Goal: Transaction & Acquisition: Purchase product/service

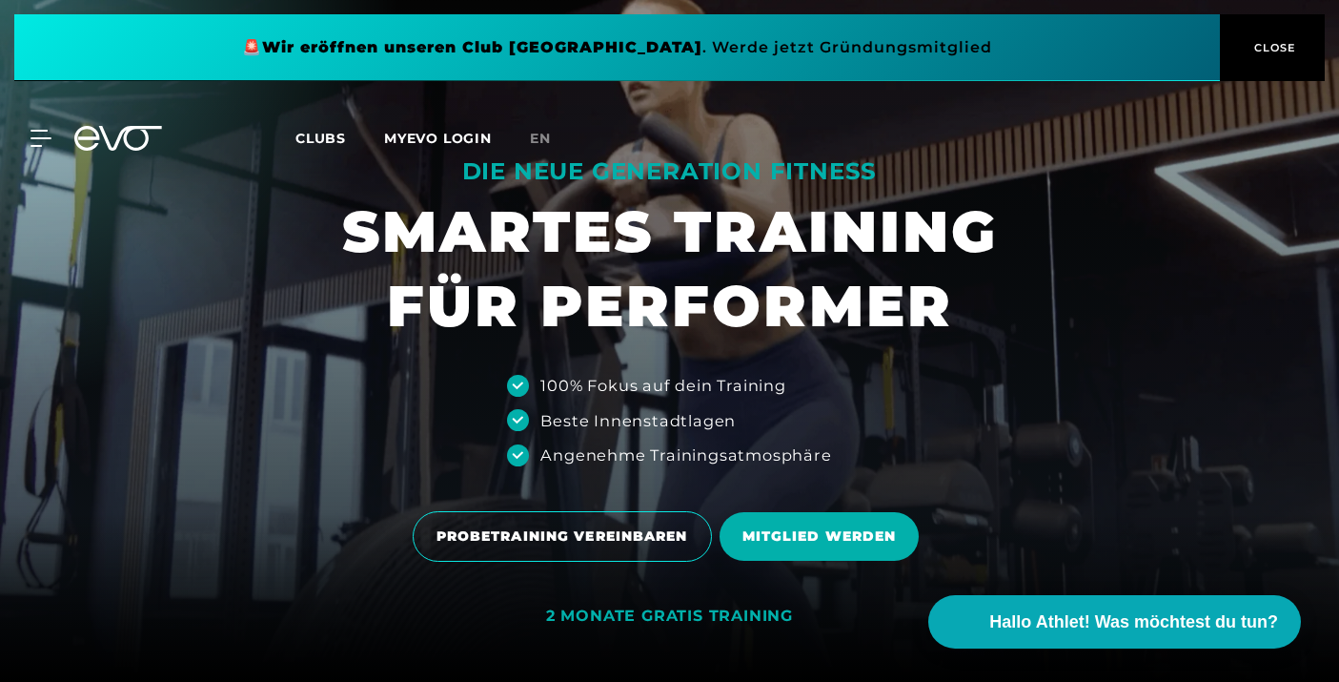
click at [320, 143] on span "Clubs" at bounding box center [320, 138] width 51 height 17
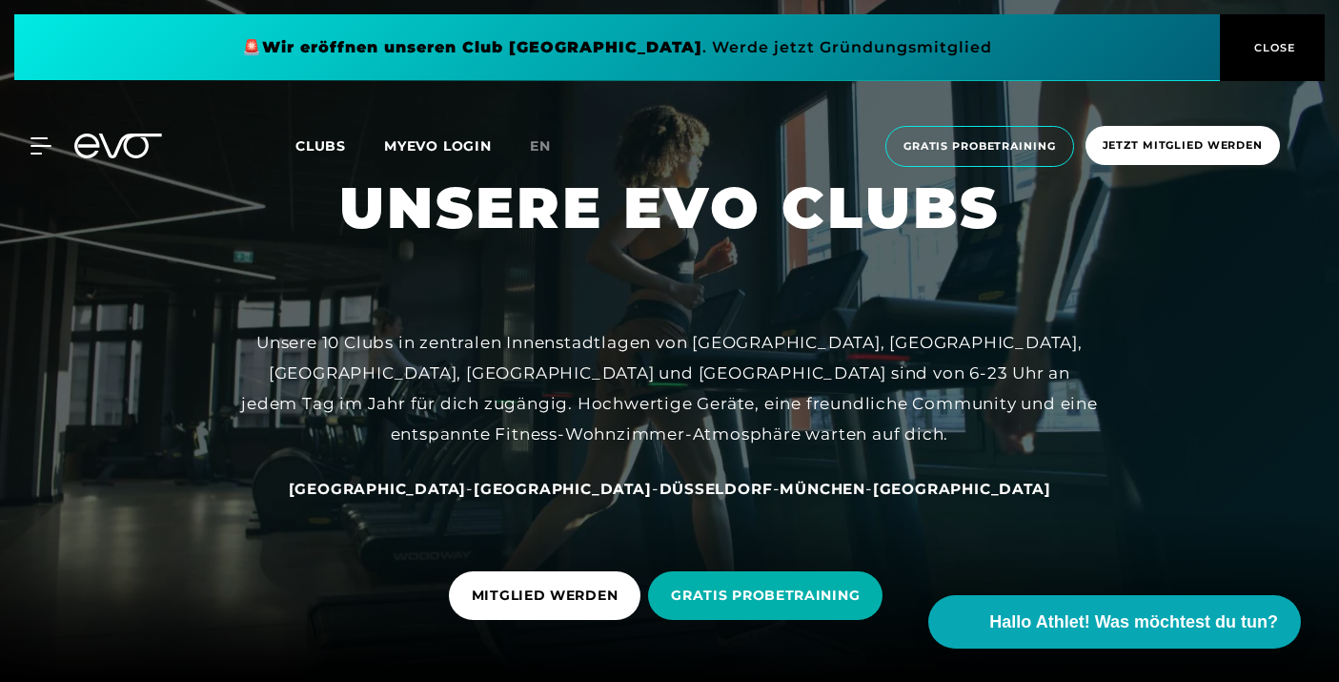
click at [466, 482] on span "[GEOGRAPHIC_DATA]" at bounding box center [378, 488] width 178 height 18
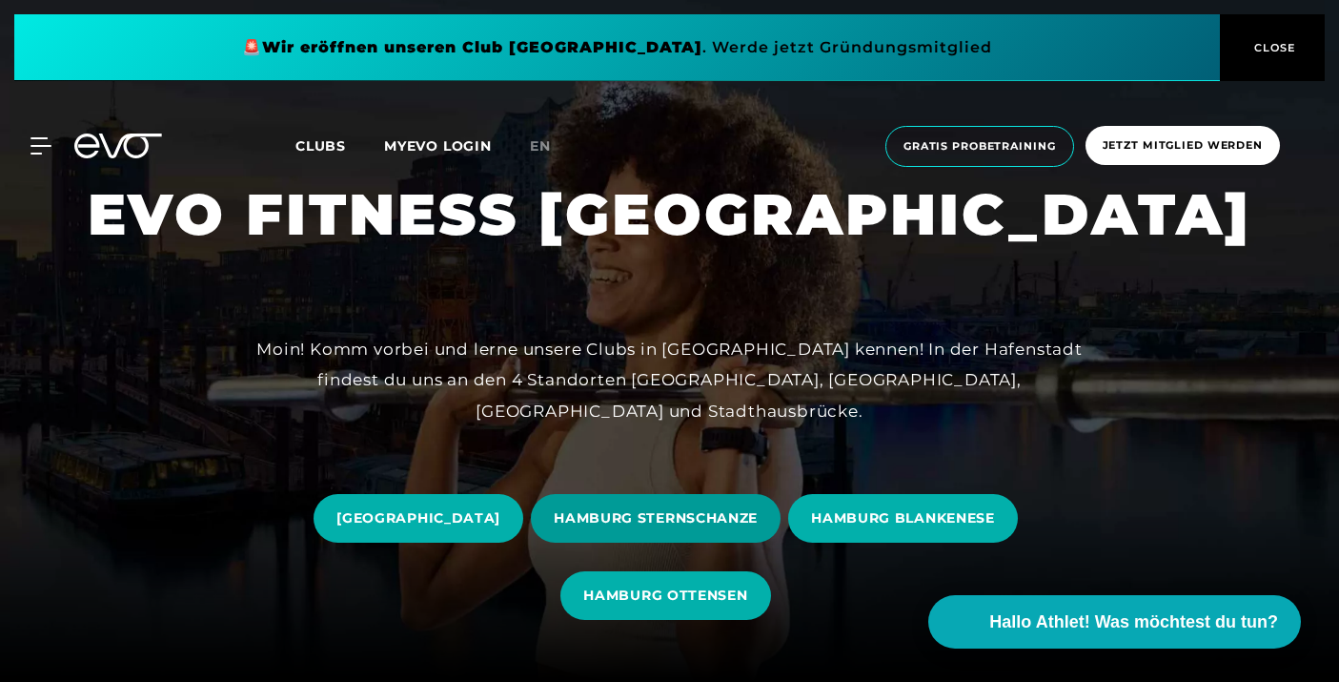
click at [690, 523] on span "HAMBURG STERNSCHANZE" at bounding box center [656, 518] width 204 height 20
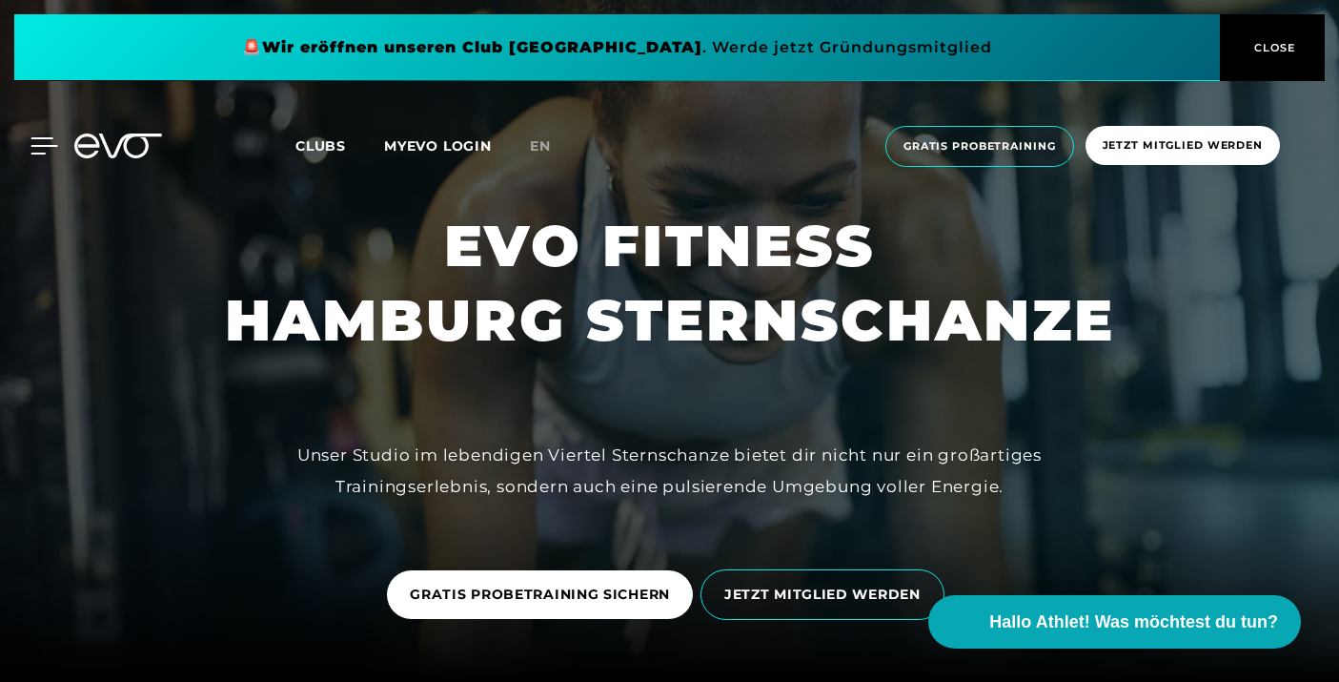
click at [43, 143] on icon at bounding box center [45, 145] width 28 height 17
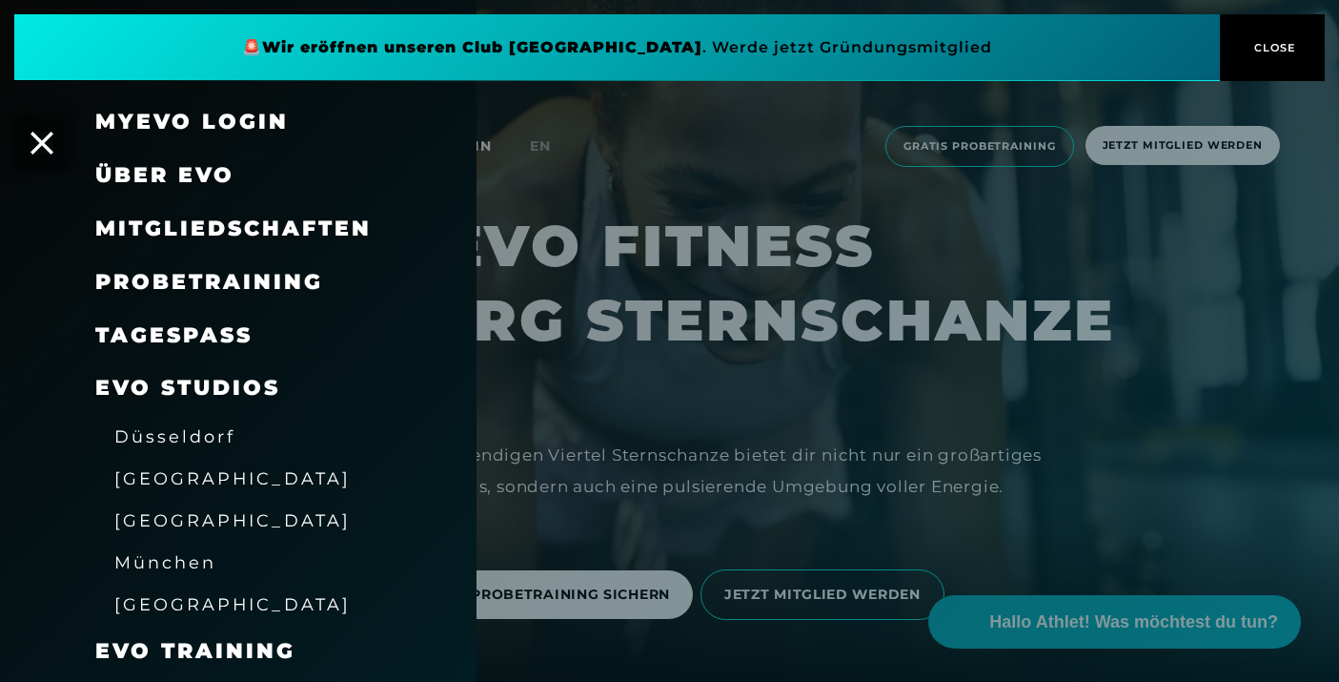
click at [231, 283] on span "Probetraining" at bounding box center [209, 282] width 228 height 26
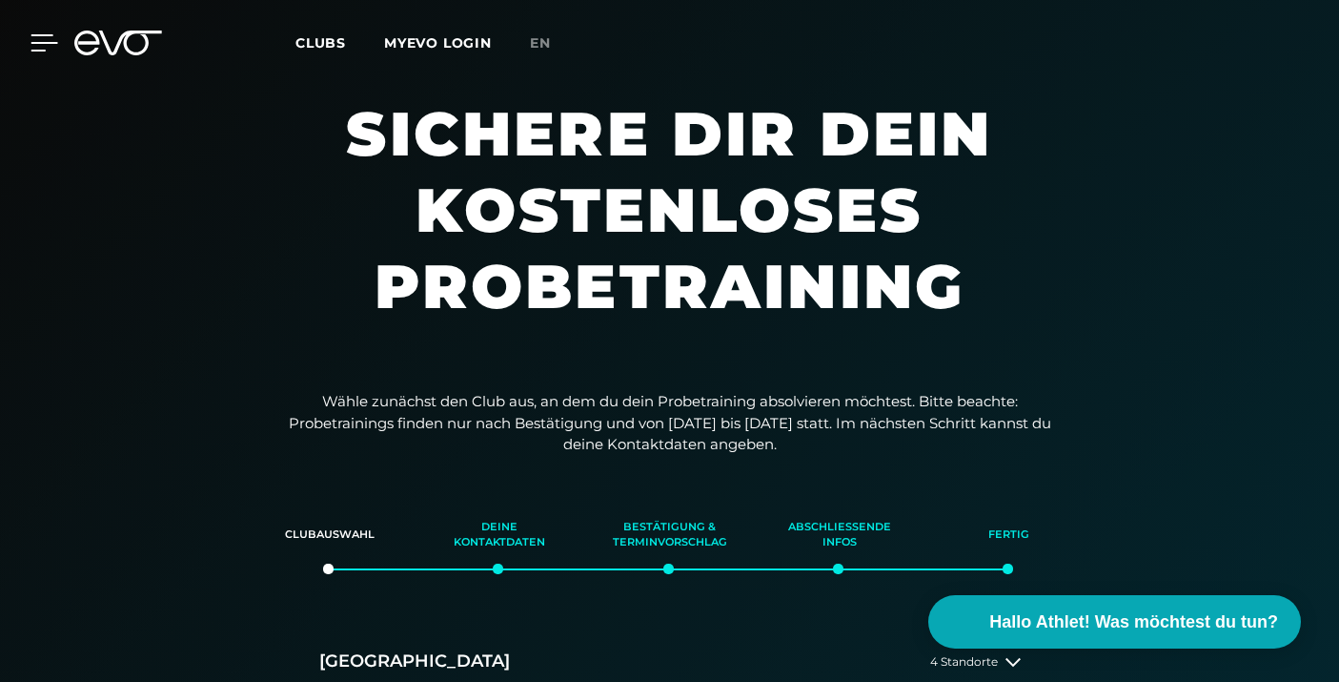
click at [39, 47] on icon at bounding box center [45, 42] width 28 height 17
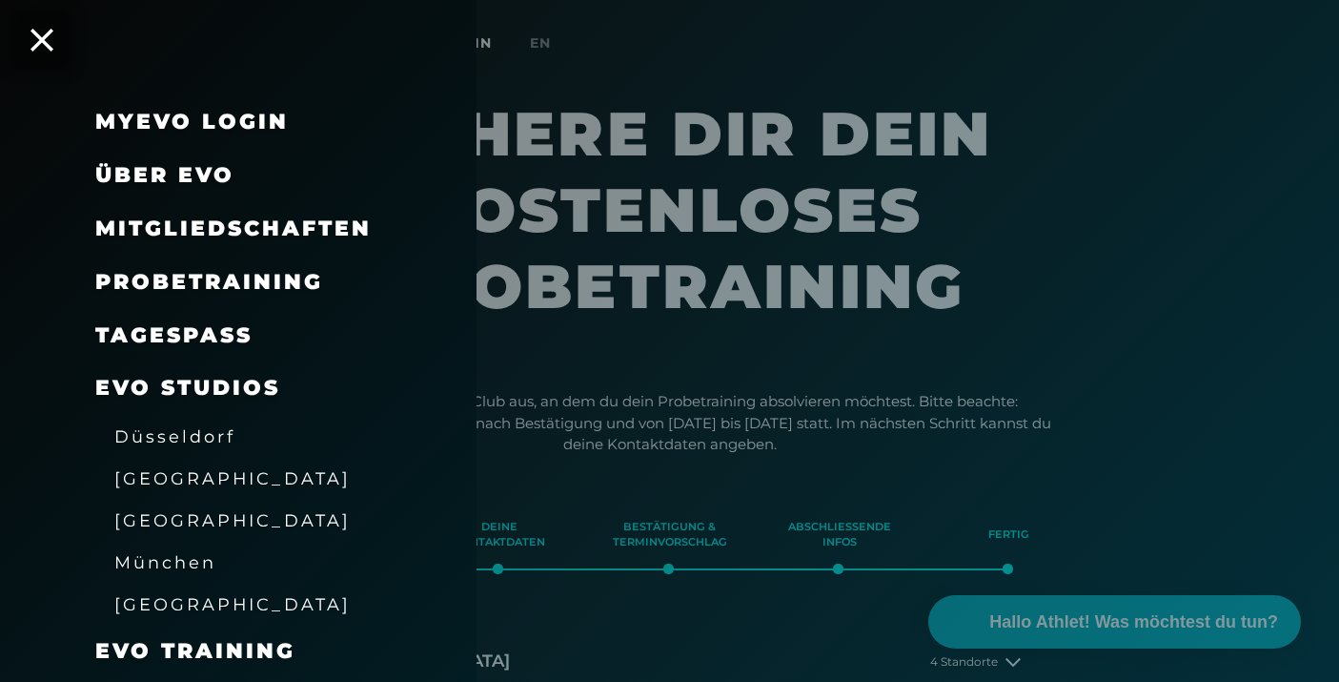
click at [244, 227] on span "Mitgliedschaften" at bounding box center [233, 228] width 276 height 26
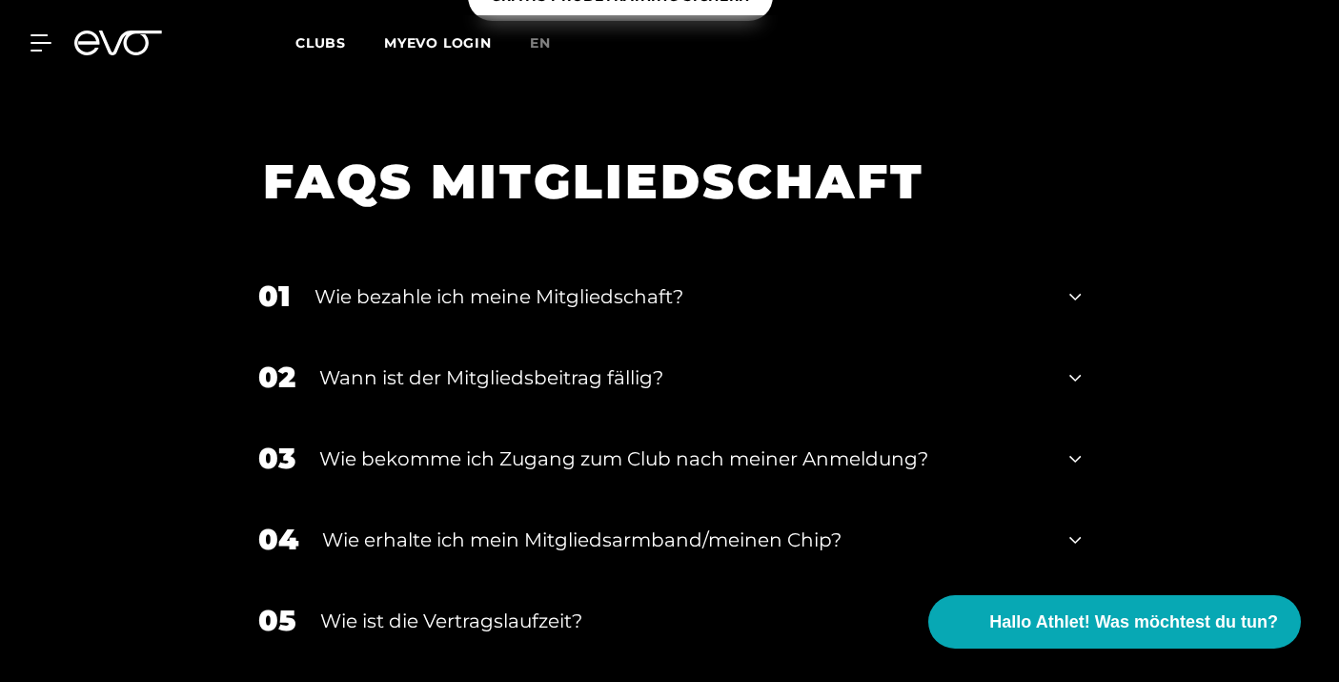
scroll to position [2127, 0]
